Goal: Transaction & Acquisition: Purchase product/service

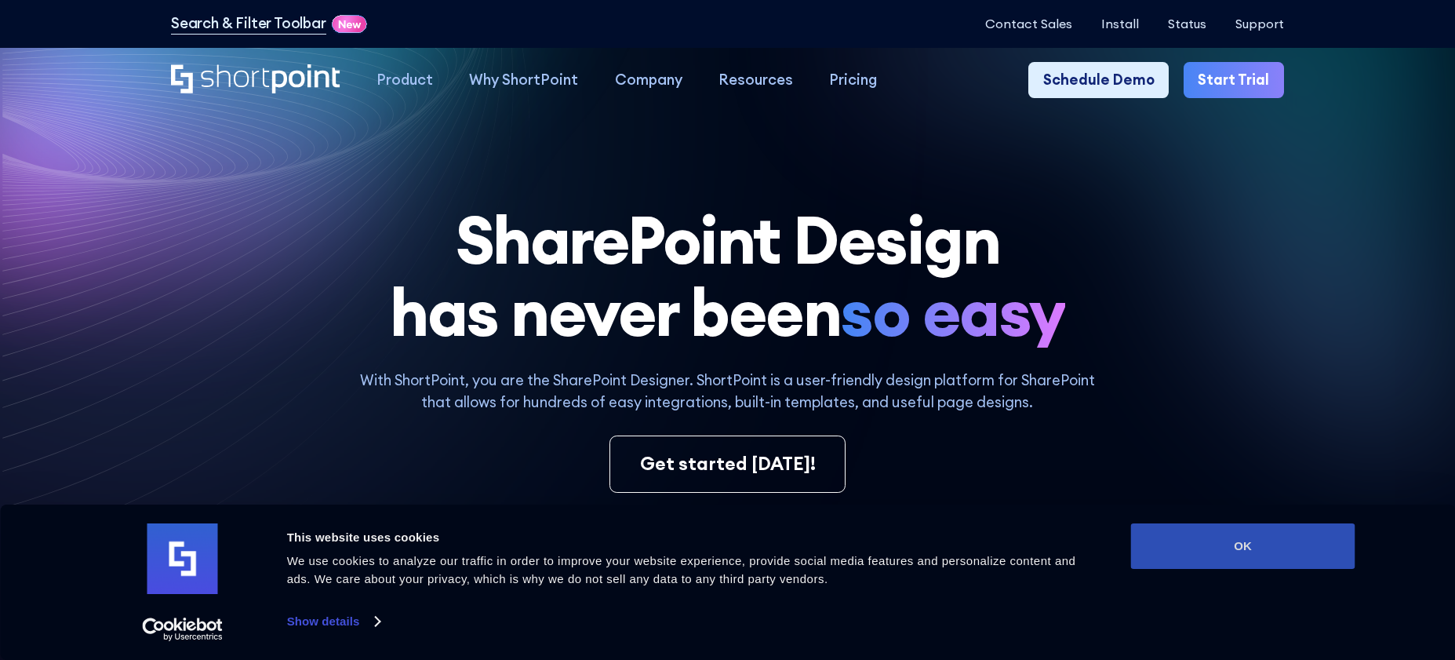
click at [1228, 548] on button "OK" at bounding box center [1243, 545] width 224 height 45
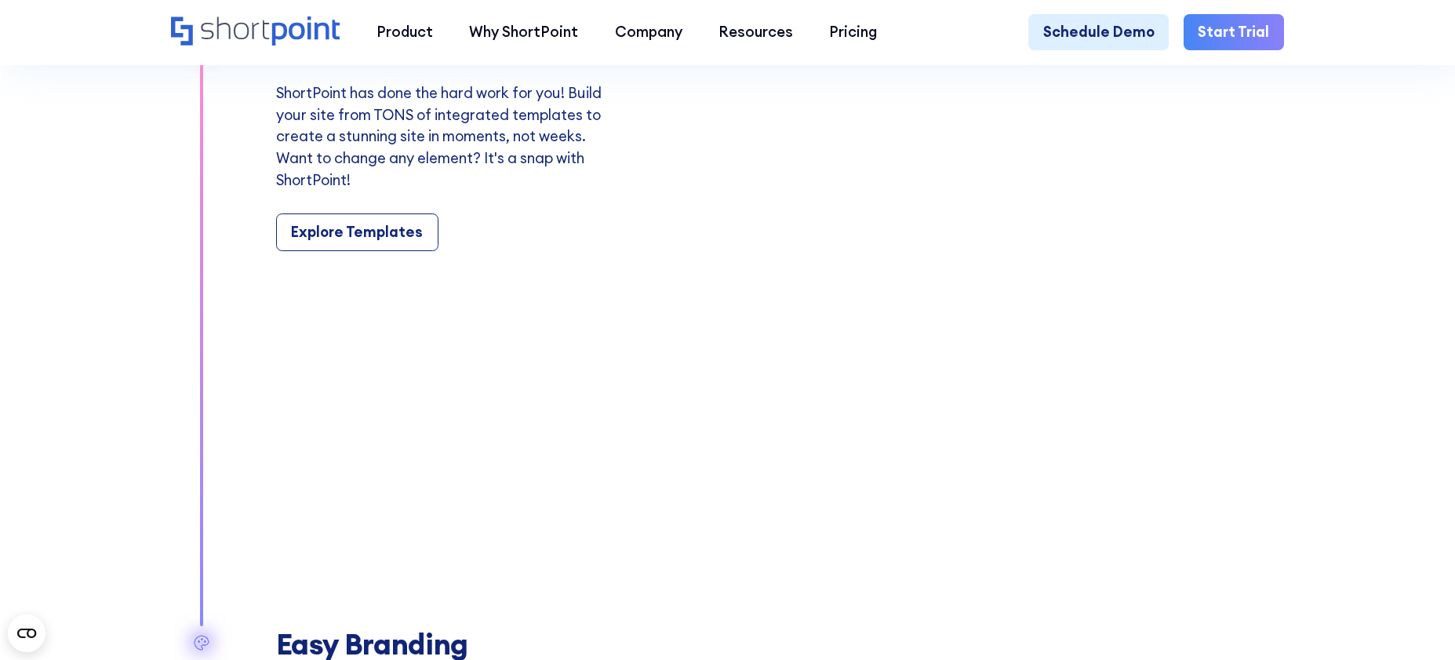
scroll to position [859, 0]
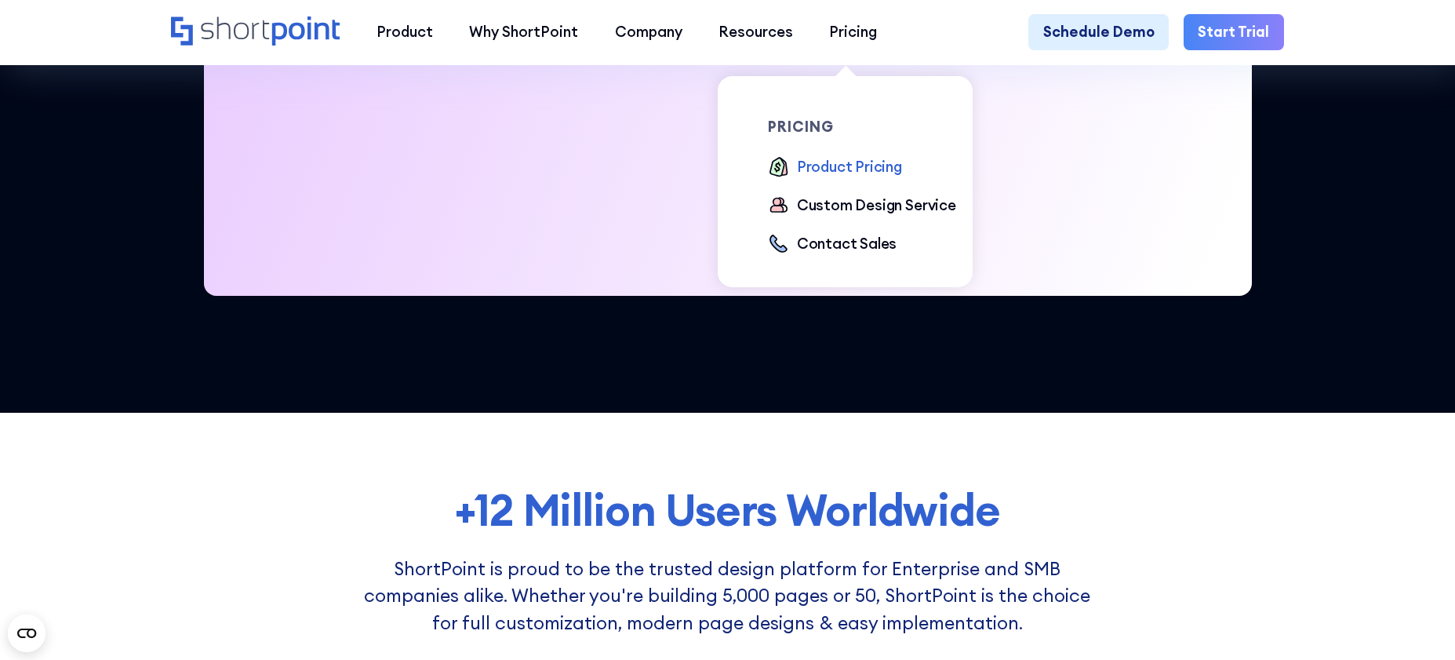
click at [835, 162] on div "Product Pricing" at bounding box center [849, 167] width 105 height 22
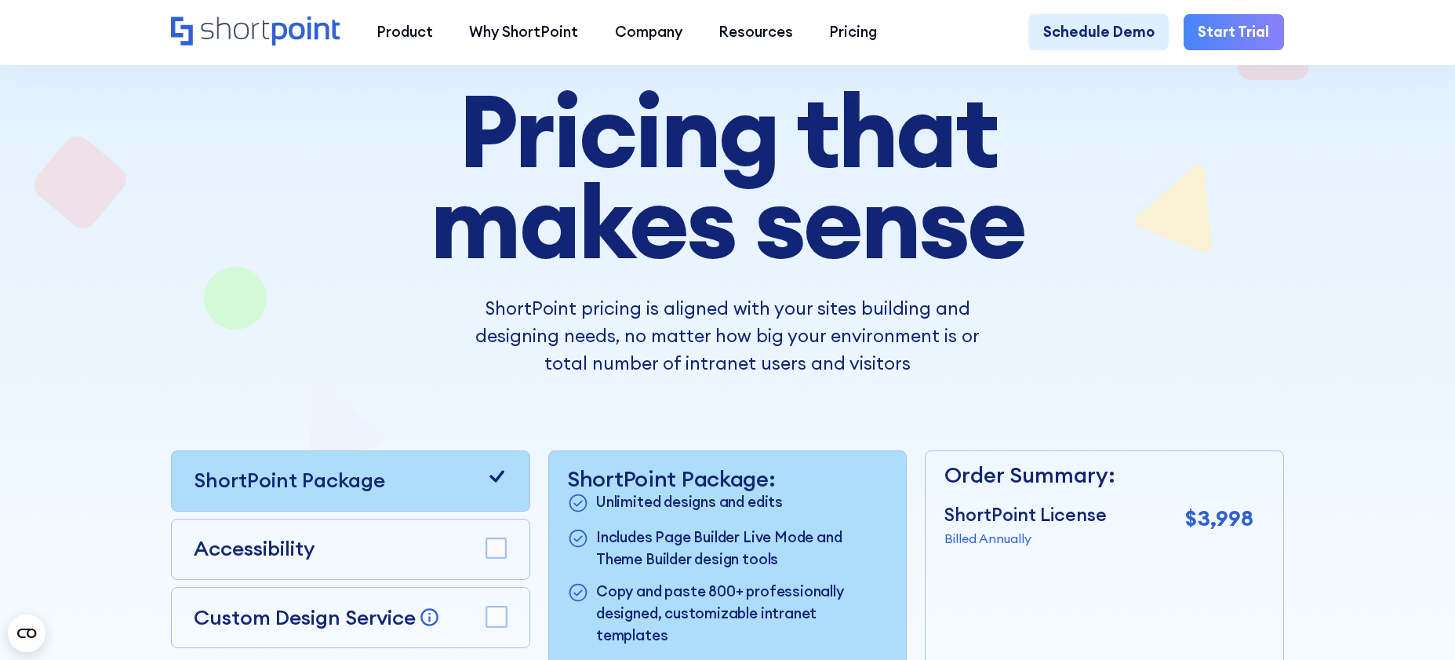
scroll to position [126, 0]
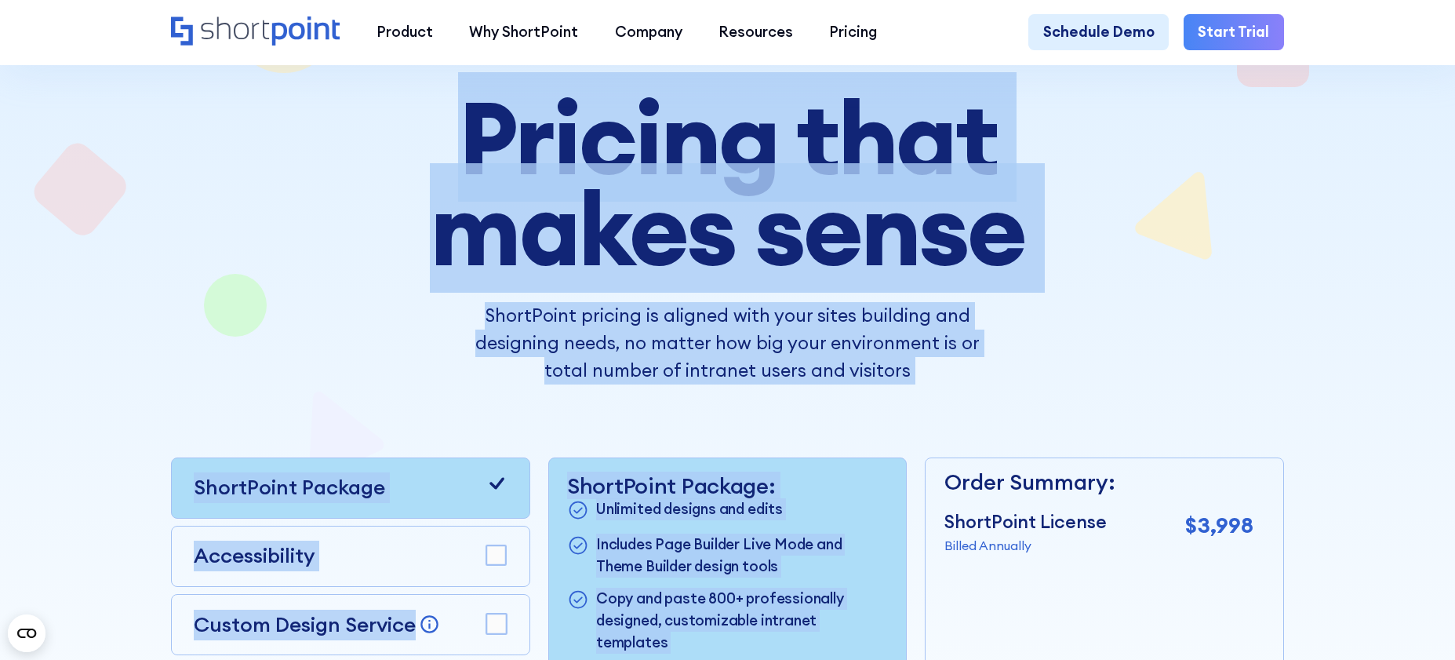
drag, startPoint x: 473, startPoint y: 148, endPoint x: 1030, endPoint y: 430, distance: 624.1
click at [1038, 443] on div "Pricing that makes sense ShortPoint pricing is aligned with your sites building…" at bounding box center [727, 471] width 1113 height 758
click at [947, 388] on div "Pricing that makes sense ShortPoint pricing is aligned with your sites building…" at bounding box center [727, 471] width 1113 height 758
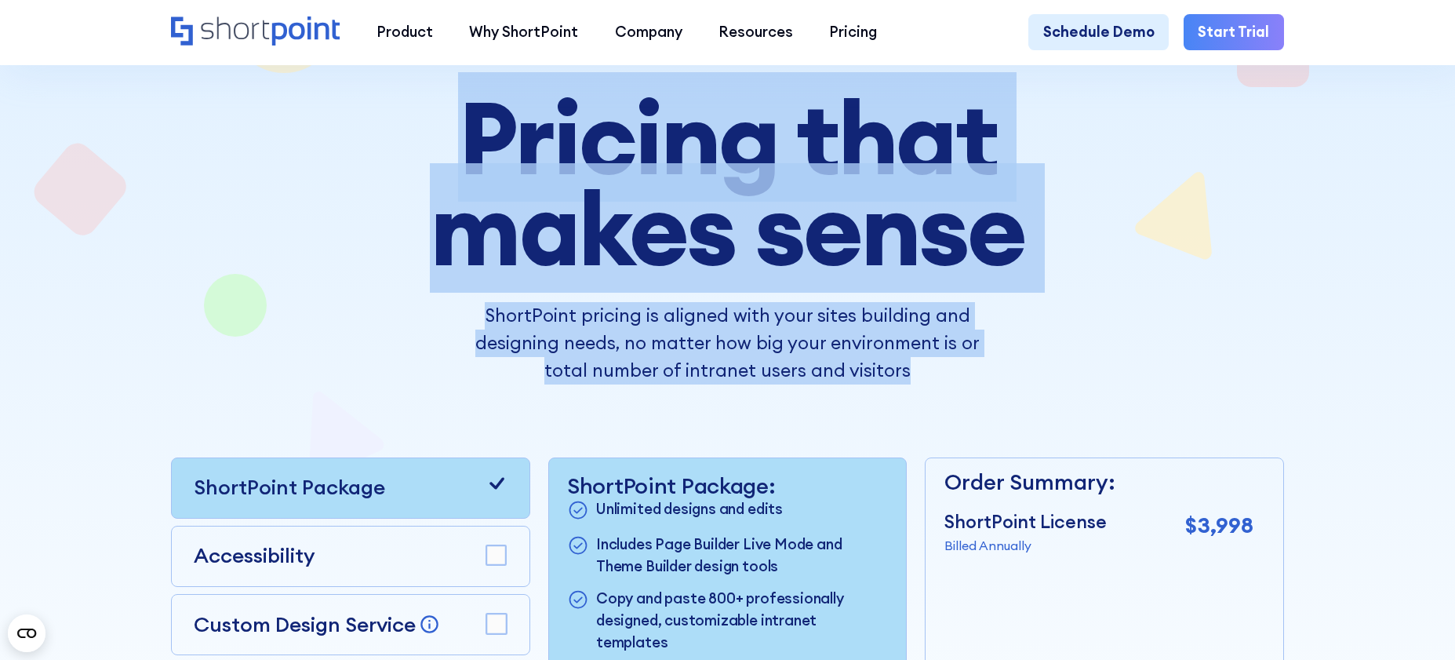
drag, startPoint x: 877, startPoint y: 369, endPoint x: 470, endPoint y: 159, distance: 458.2
click at [471, 162] on div "Pricing that makes sense ShortPoint pricing is aligned with your sites building…" at bounding box center [727, 238] width 818 height 293
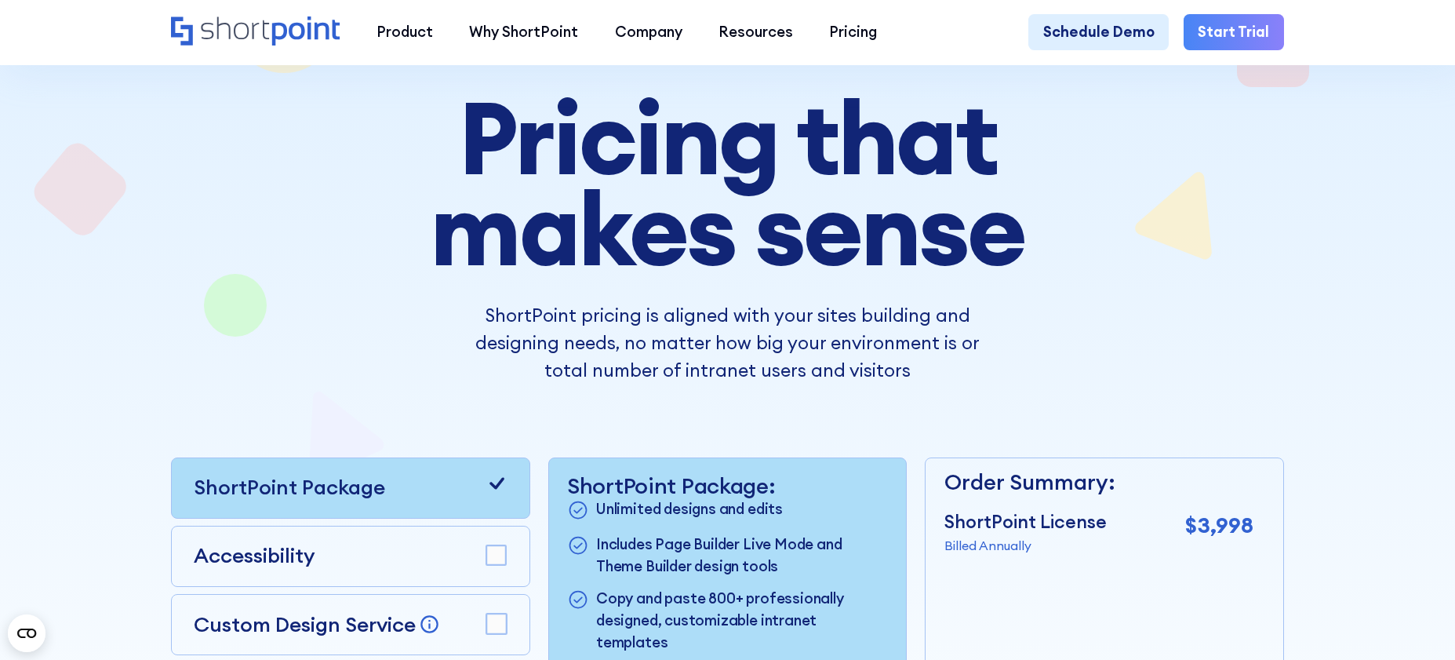
drag, startPoint x: 470, startPoint y: 159, endPoint x: 470, endPoint y: 147, distance: 11.8
click at [469, 159] on h1 "Pricing that makes sense" at bounding box center [727, 182] width 818 height 181
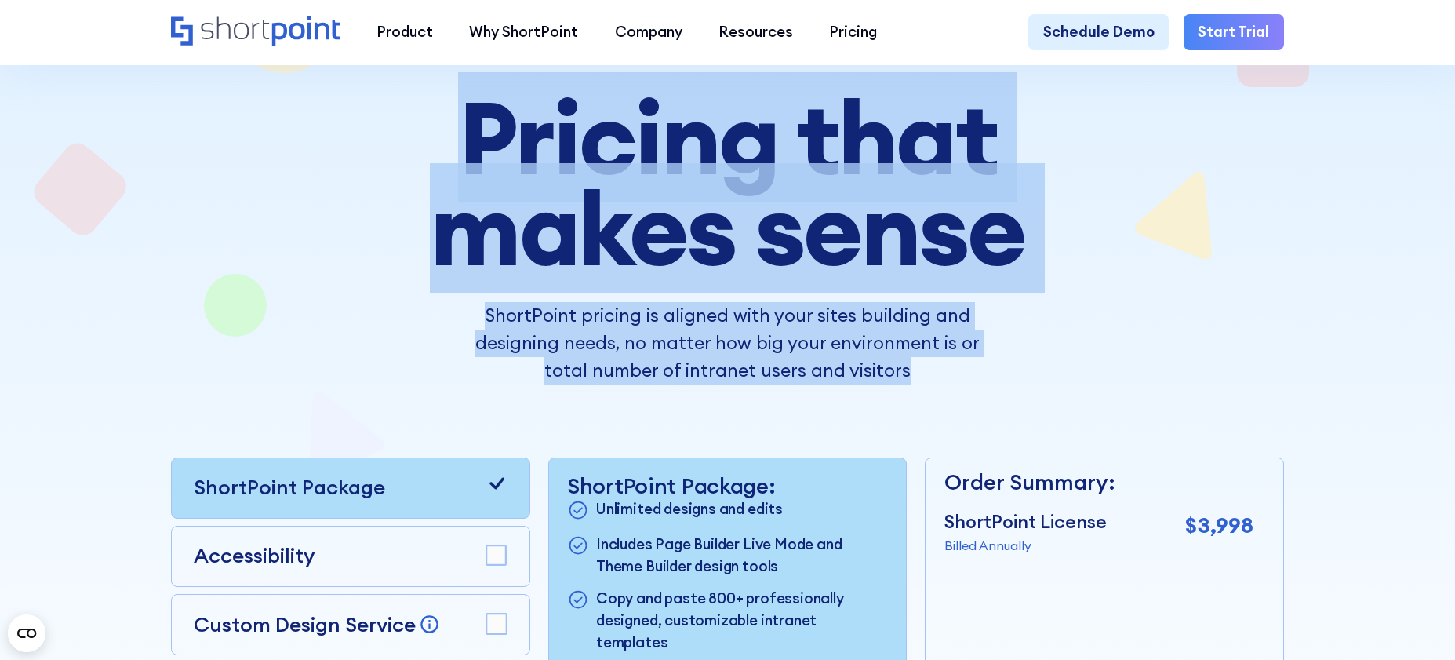
drag, startPoint x: 471, startPoint y: 138, endPoint x: 897, endPoint y: 363, distance: 482.5
click at [897, 363] on div "Pricing that makes sense ShortPoint pricing is aligned with your sites building…" at bounding box center [727, 238] width 818 height 293
drag, startPoint x: 889, startPoint y: 366, endPoint x: 900, endPoint y: 370, distance: 11.7
click at [889, 367] on p "ShortPoint pricing is aligned with your sites building and designing needs, no …" at bounding box center [728, 343] width 546 height 82
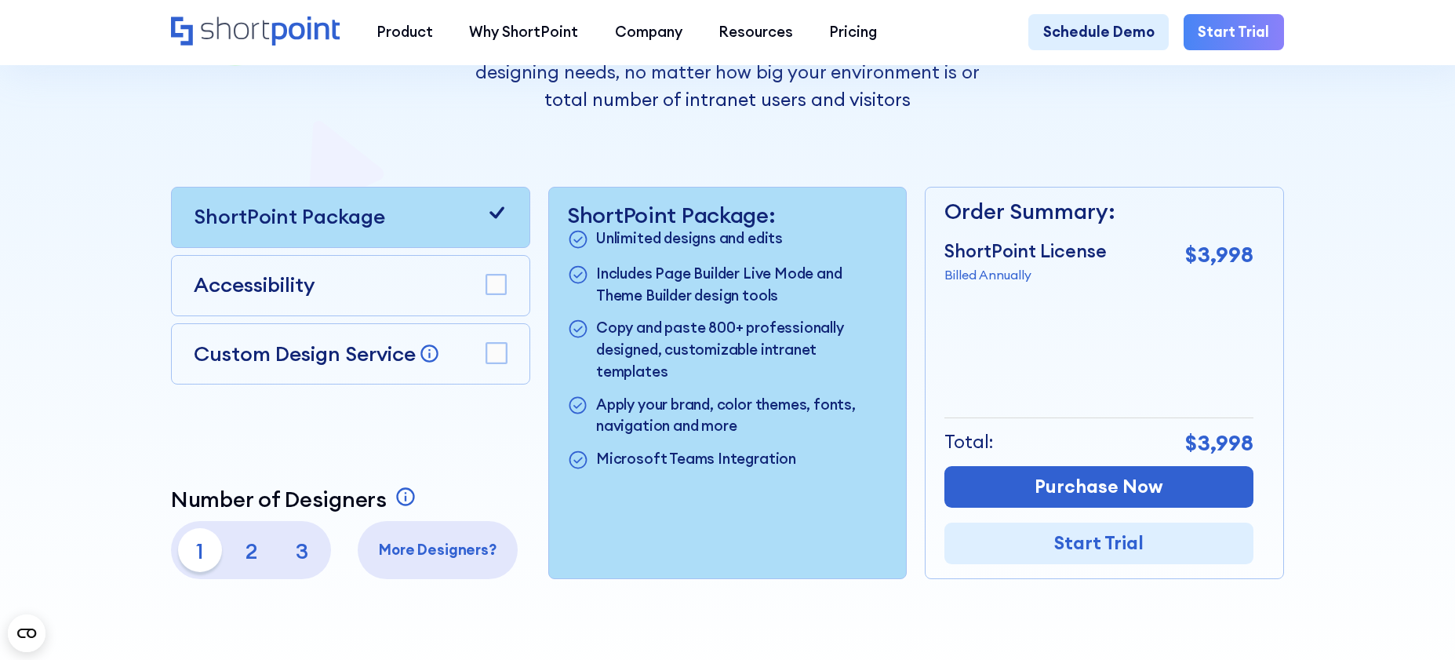
scroll to position [419, 0]
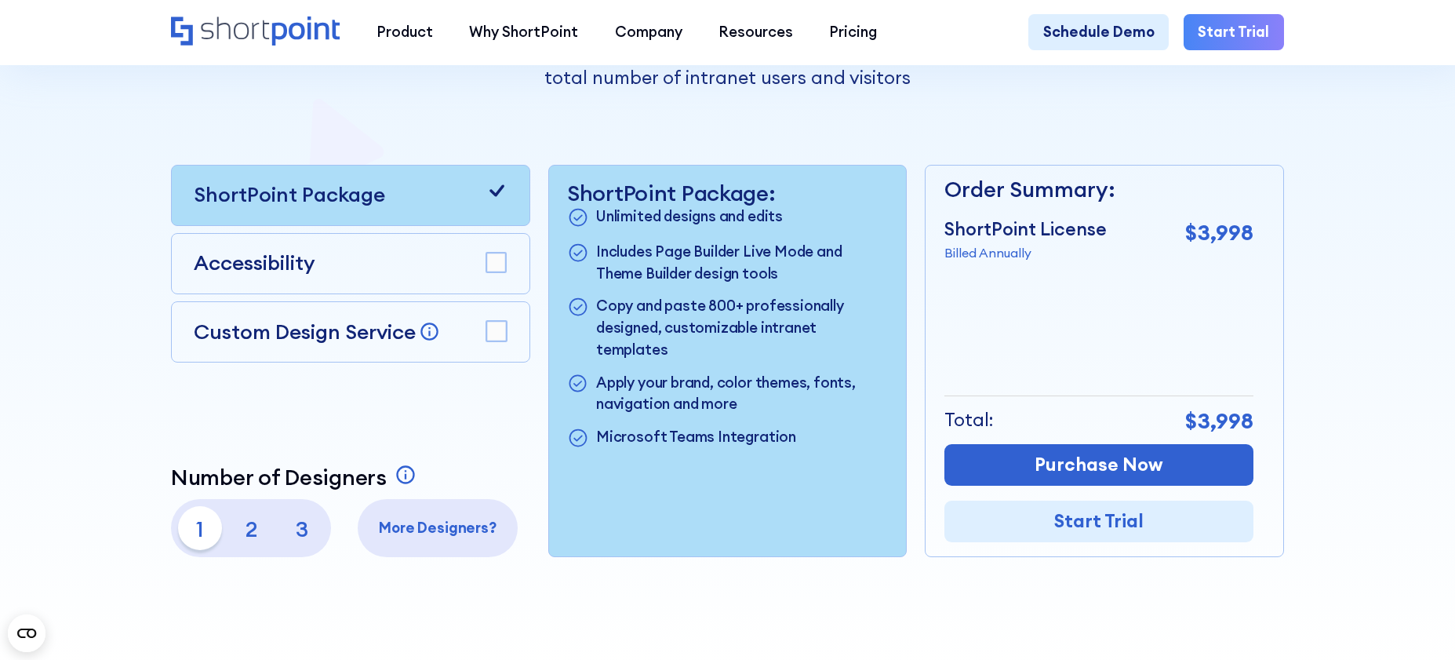
click at [914, 348] on div "ShortPoint Package Accessibility Custom Design Service Bring your dream design …" at bounding box center [727, 361] width 1113 height 393
click at [890, 350] on div "ShortPoint Package: Unlimited designs and edits Includes Page Builder Live Mode…" at bounding box center [728, 361] width 358 height 391
click at [917, 350] on div "ShortPoint Package Accessibility Custom Design Service Bring your dream design …" at bounding box center [727, 361] width 1113 height 393
click at [932, 351] on div "Order Summary: ShortPoint License Billed Annually $3,998 + Custom Design Servic…" at bounding box center [1104, 361] width 359 height 393
click at [912, 352] on div "ShortPoint Package Accessibility Custom Design Service Bring your dream design …" at bounding box center [727, 361] width 1113 height 393
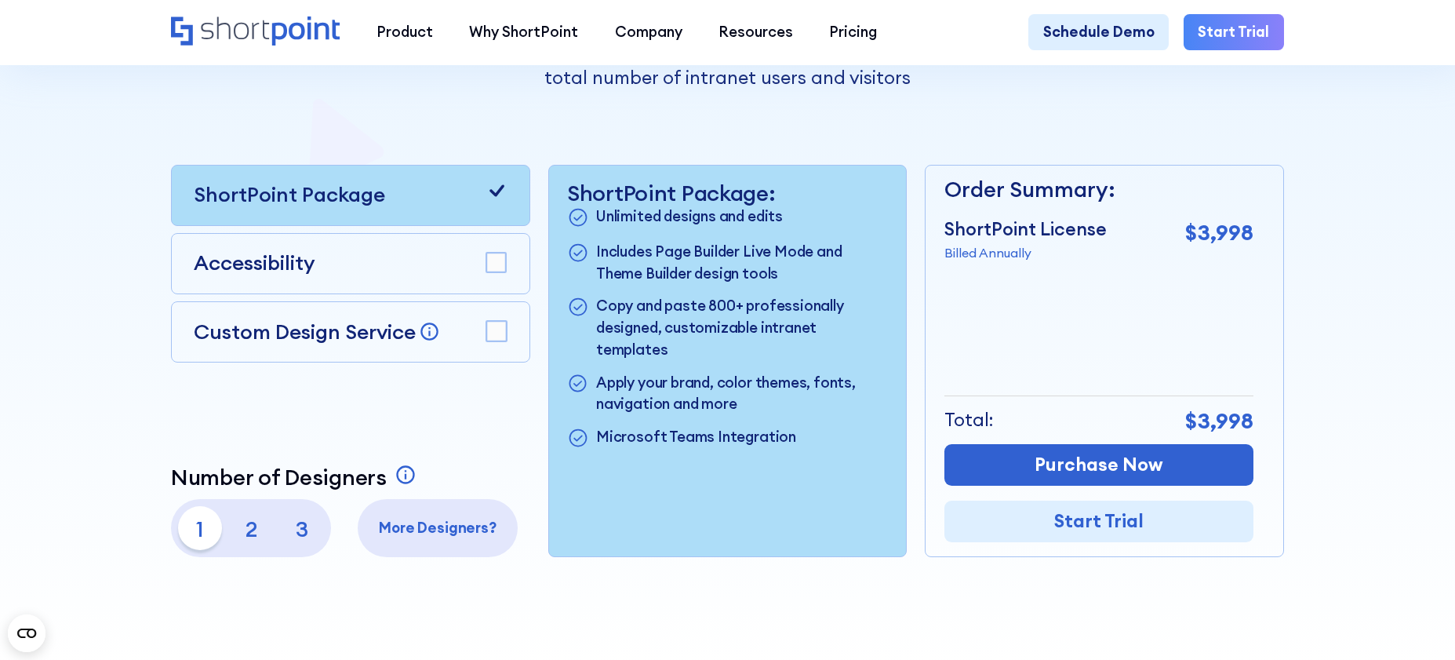
drag, startPoint x: 488, startPoint y: 264, endPoint x: 485, endPoint y: 283, distance: 19.1
click at [488, 264] on rect at bounding box center [496, 263] width 20 height 20
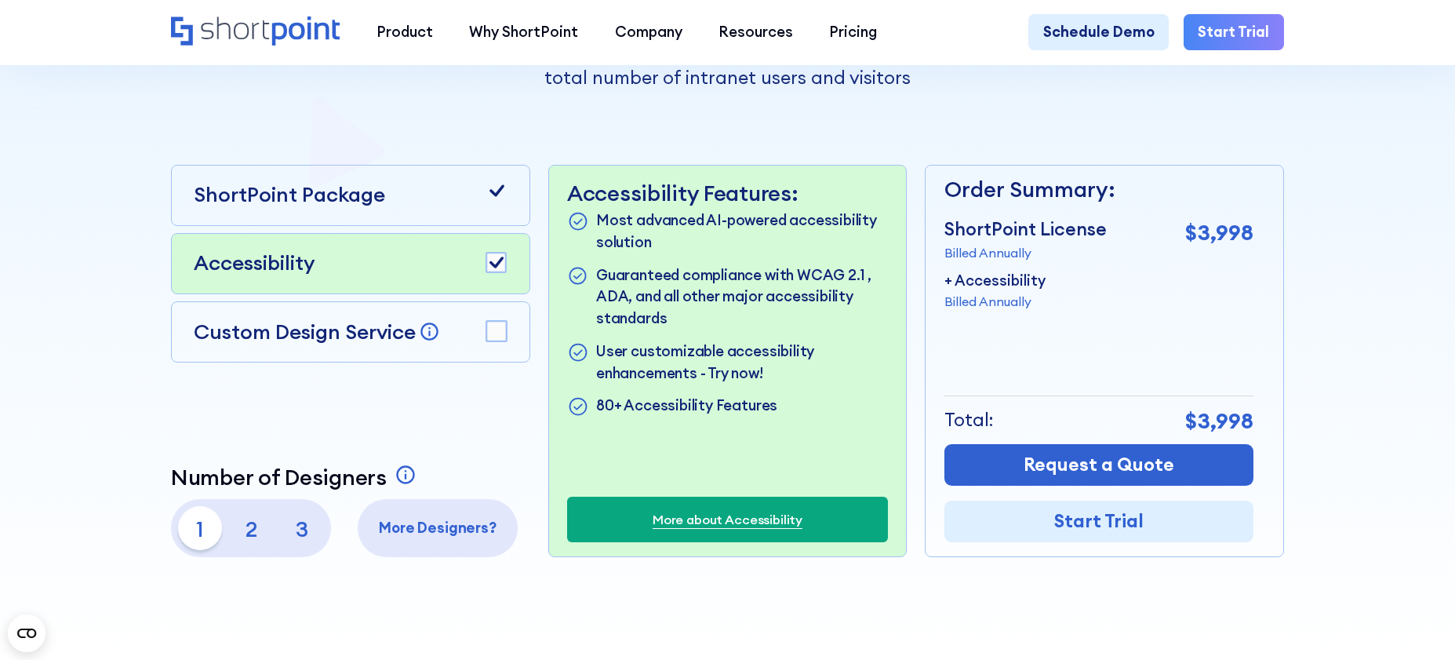
click at [493, 327] on rect at bounding box center [496, 331] width 20 height 20
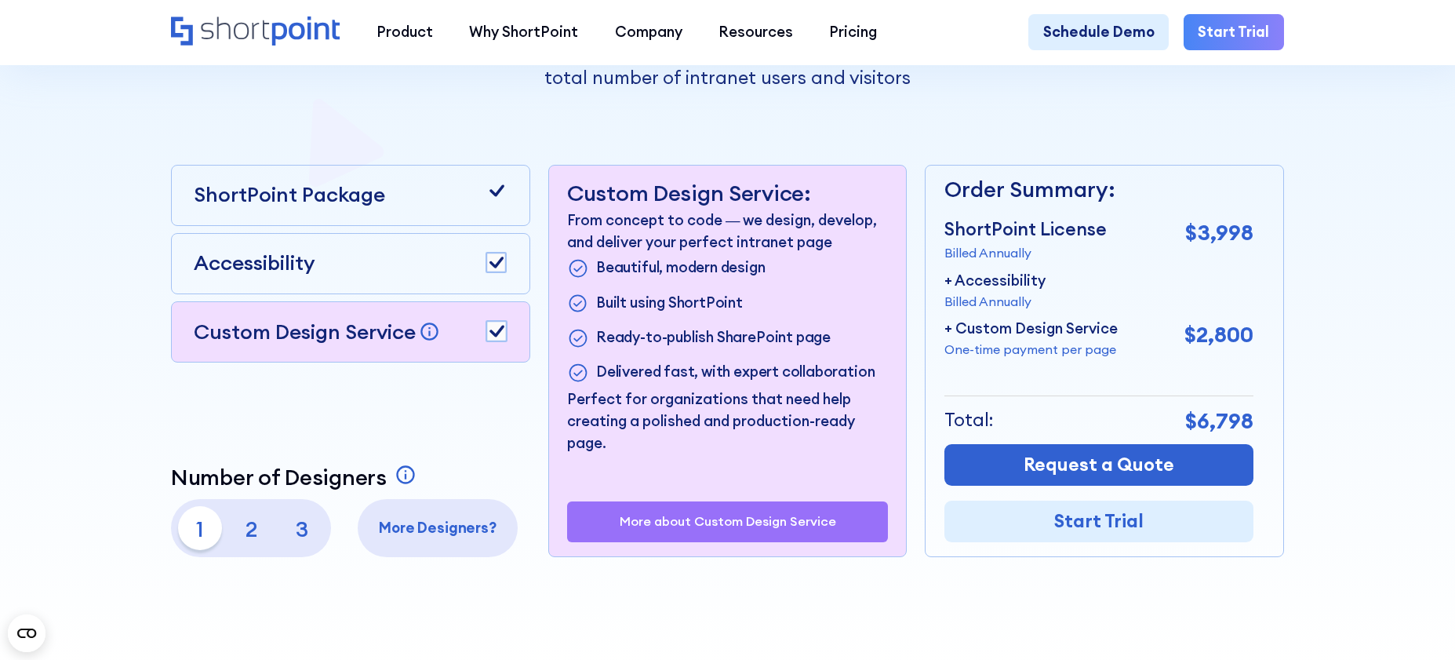
click at [915, 344] on div "ShortPoint Package Accessibility Custom Design Service Bring your dream design …" at bounding box center [727, 361] width 1113 height 393
drag, startPoint x: 952, startPoint y: 329, endPoint x: 1097, endPoint y: 333, distance: 145.2
click at [1097, 333] on p "+ Custom Design Service" at bounding box center [1030, 329] width 173 height 22
click at [1103, 334] on p "+ Custom Design Service" at bounding box center [1030, 329] width 173 height 22
drag, startPoint x: 1116, startPoint y: 330, endPoint x: 955, endPoint y: 326, distance: 160.9
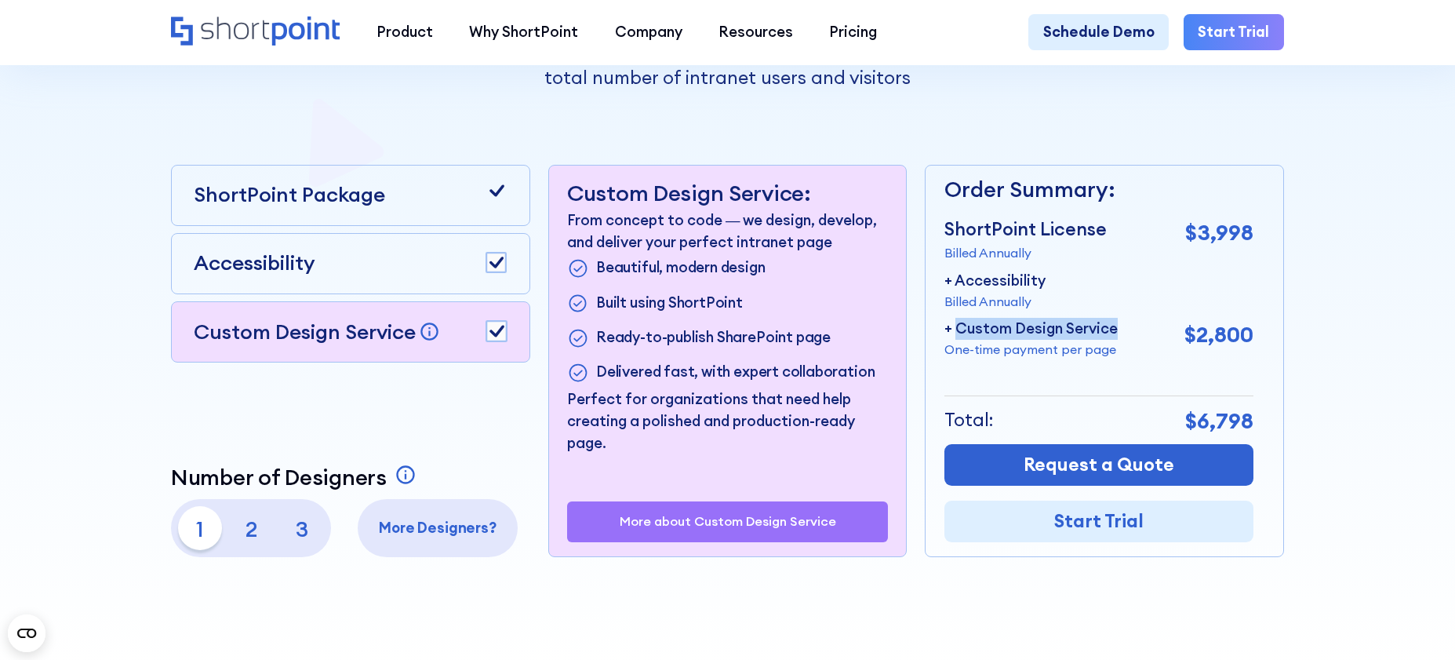
click at [955, 326] on div "+ Custom Design Service One-time payment per page $2,800" at bounding box center [1098, 338] width 309 height 41
click at [955, 326] on p "+ Custom Design Service" at bounding box center [1030, 329] width 173 height 22
click at [250, 524] on p "2" at bounding box center [251, 528] width 44 height 44
drag, startPoint x: 297, startPoint y: 530, endPoint x: 274, endPoint y: 530, distance: 23.5
click at [297, 530] on p "3" at bounding box center [302, 528] width 44 height 44
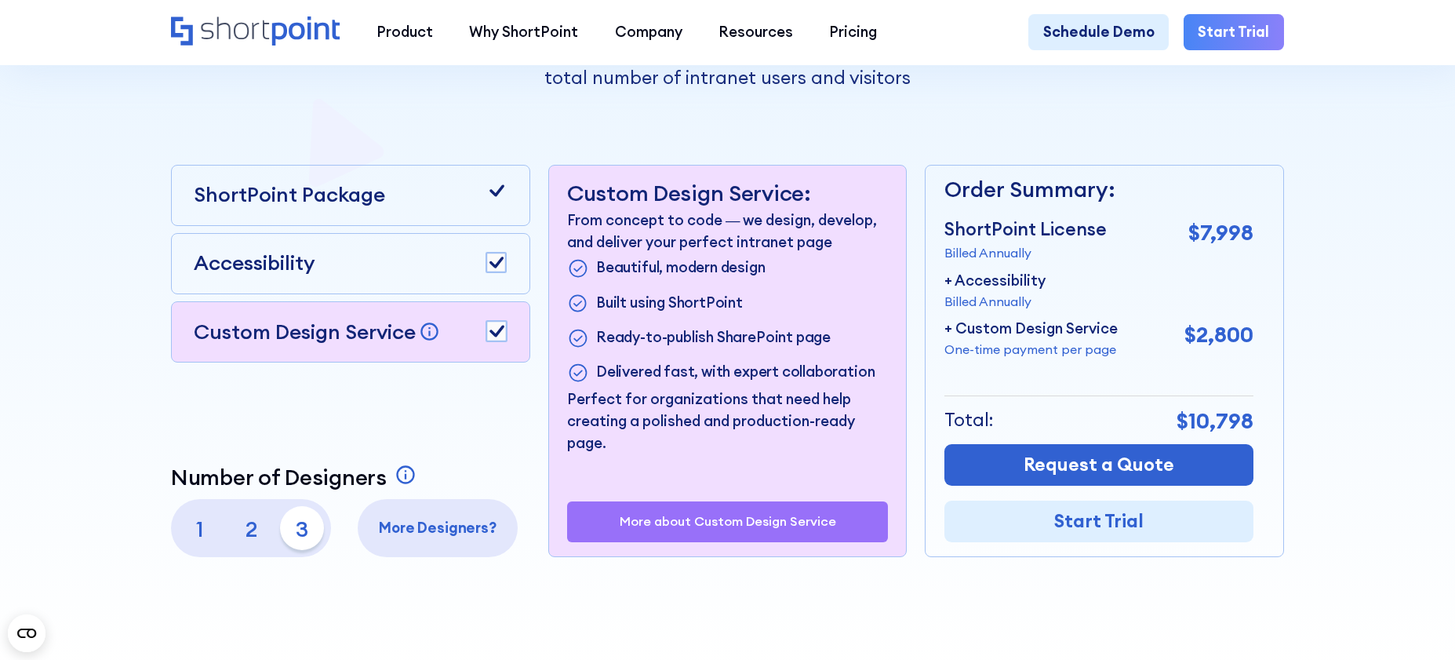
click at [204, 528] on p "1" at bounding box center [200, 528] width 44 height 44
click at [253, 531] on p "2" at bounding box center [251, 528] width 44 height 44
click at [315, 533] on p "3" at bounding box center [302, 528] width 44 height 44
click at [240, 533] on p "2" at bounding box center [251, 528] width 44 height 44
click at [195, 531] on p "1" at bounding box center [200, 528] width 44 height 44
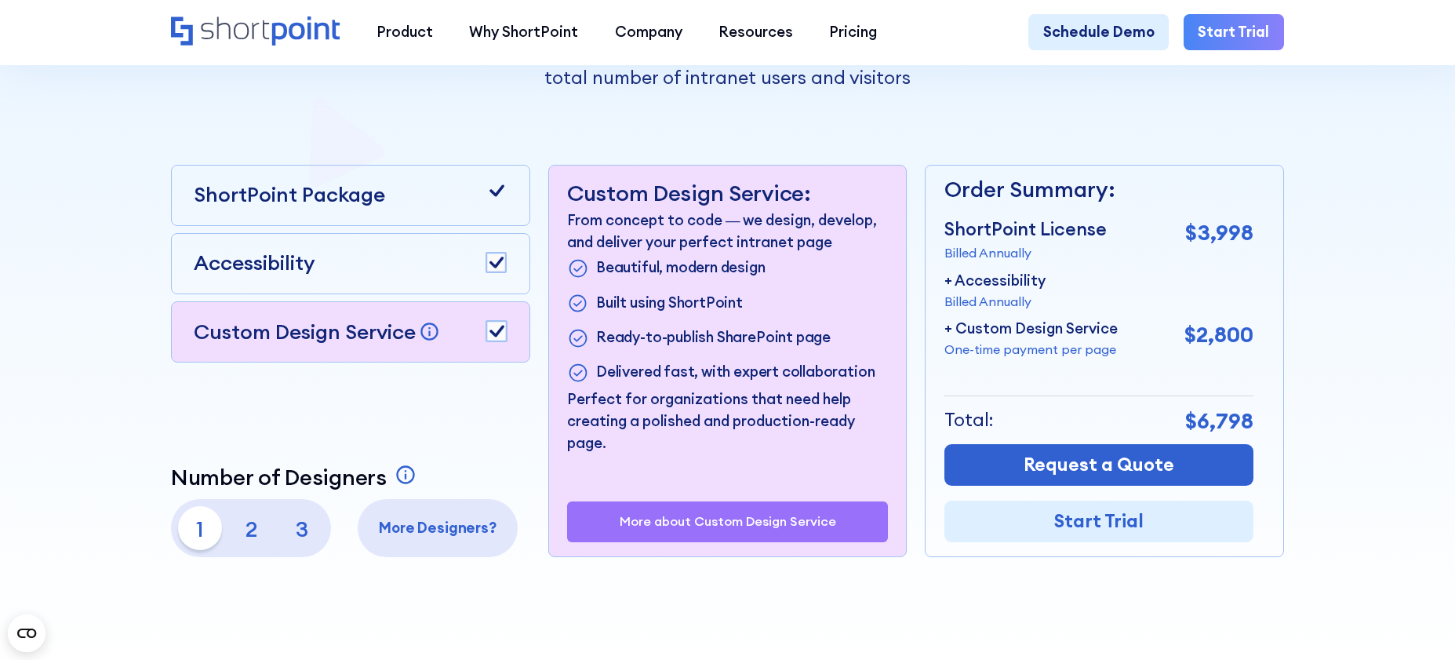
click at [246, 535] on p "2" at bounding box center [251, 528] width 44 height 44
click at [310, 533] on p "3" at bounding box center [302, 528] width 44 height 44
click at [198, 531] on p "1" at bounding box center [200, 528] width 44 height 44
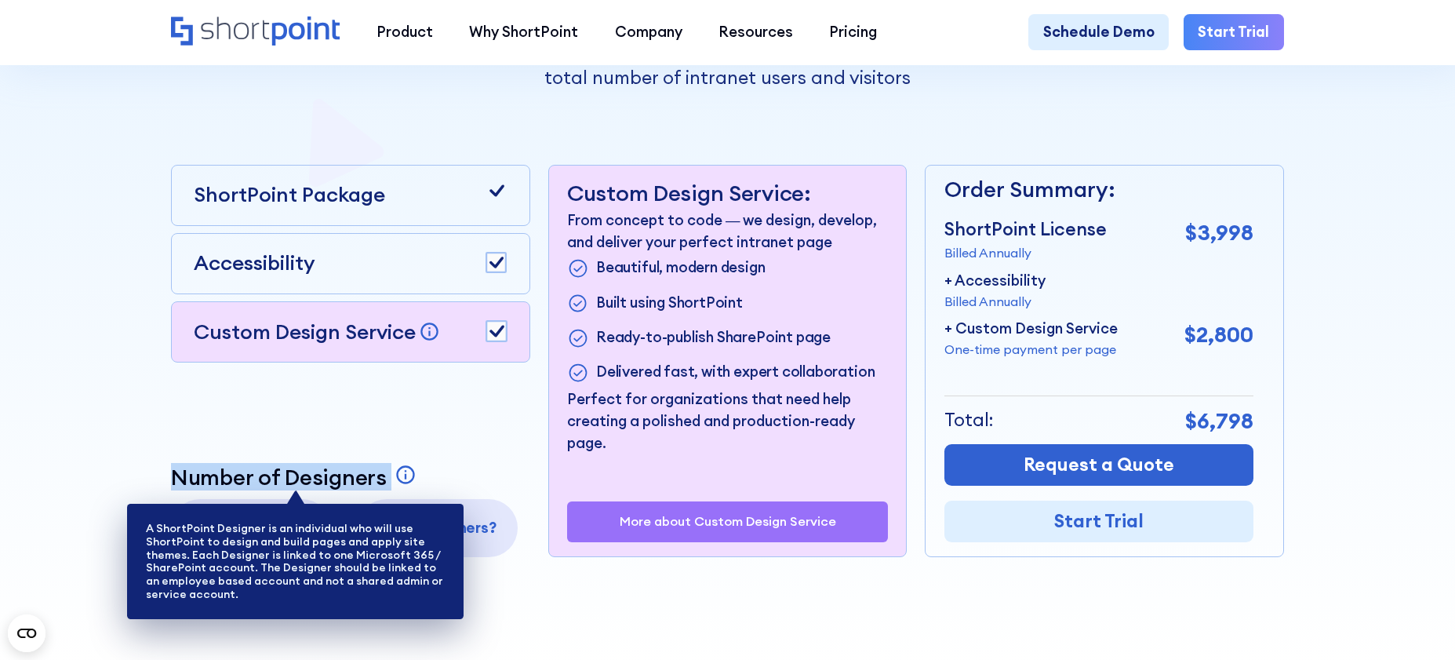
drag, startPoint x: 178, startPoint y: 478, endPoint x: 406, endPoint y: 480, distance: 227.5
click at [402, 476] on icon at bounding box center [405, 475] width 18 height 18
